Goal: Task Accomplishment & Management: Use online tool/utility

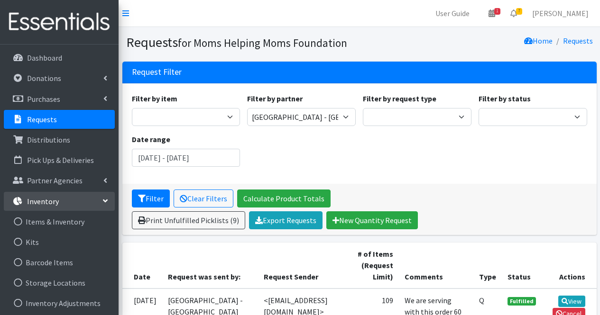
scroll to position [75, 0]
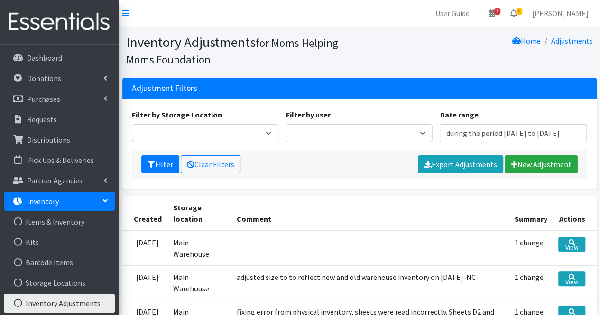
type input "[DATE] - [DATE]"
click at [536, 161] on link "New Adjustment" at bounding box center [540, 164] width 73 height 18
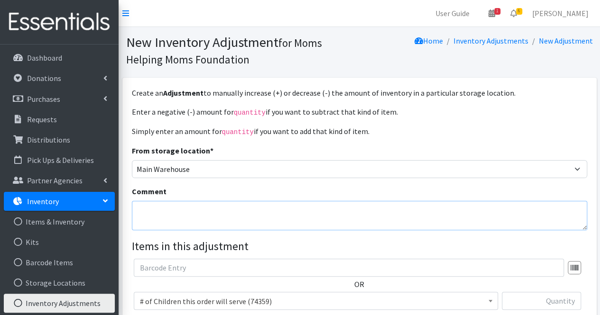
click at [436, 211] on textarea "Comment" at bounding box center [359, 215] width 455 height 29
type textarea "size 5 diapers: HE shows 991, actual count 1836, net difference of 845"
click at [533, 298] on input "text" at bounding box center [540, 301] width 79 height 18
type input "845"
click at [398, 299] on span "# of Children this order will serve (74359)" at bounding box center [316, 301] width 352 height 13
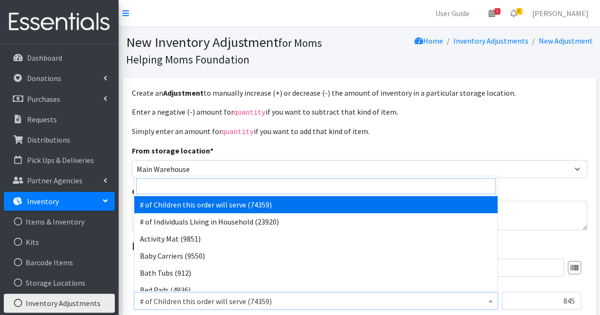
click at [278, 187] on input "search" at bounding box center [315, 186] width 359 height 16
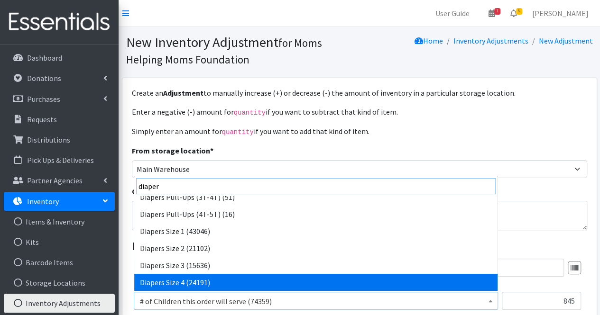
scroll to position [93, 0]
type input "diaper"
select select "1968"
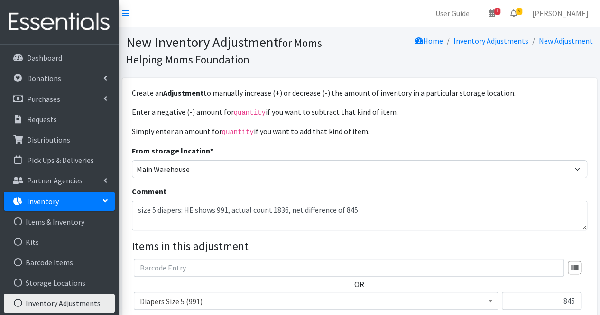
click at [598, 279] on div "Create an Adjustment to manually increase (+) or decrease (-) the amount of inv…" at bounding box center [358, 255] width 481 height 355
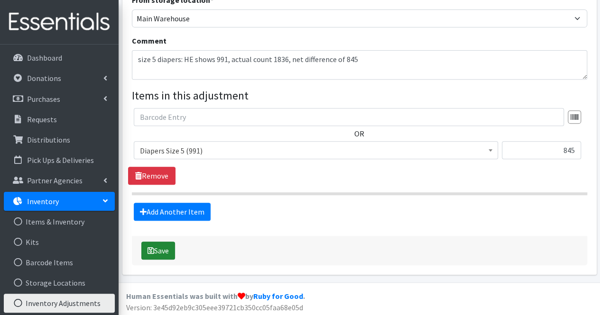
click at [164, 252] on button "Save" at bounding box center [158, 251] width 34 height 18
